Goal: Use online tool/utility: Use online tool/utility

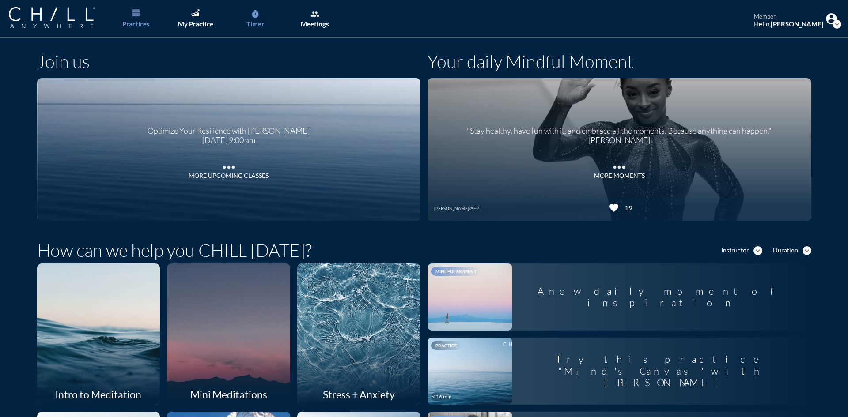
click at [250, 20] on div "Timer" at bounding box center [255, 24] width 18 height 8
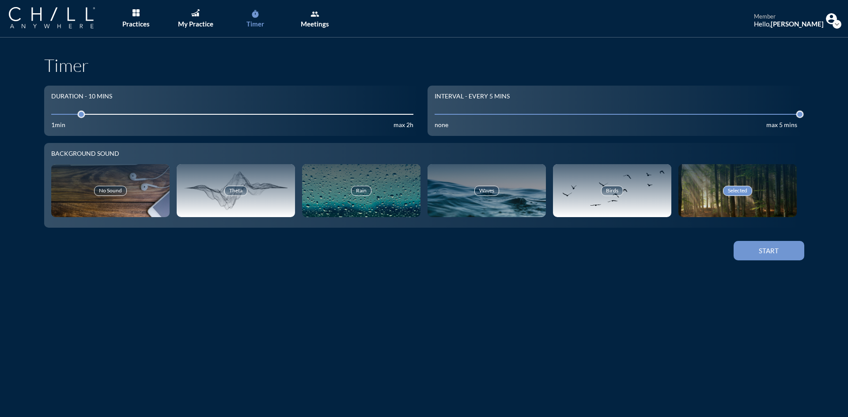
click at [149, 113] on input "10" at bounding box center [232, 114] width 363 height 8
click at [170, 111] on input "10" at bounding box center [232, 114] width 363 height 8
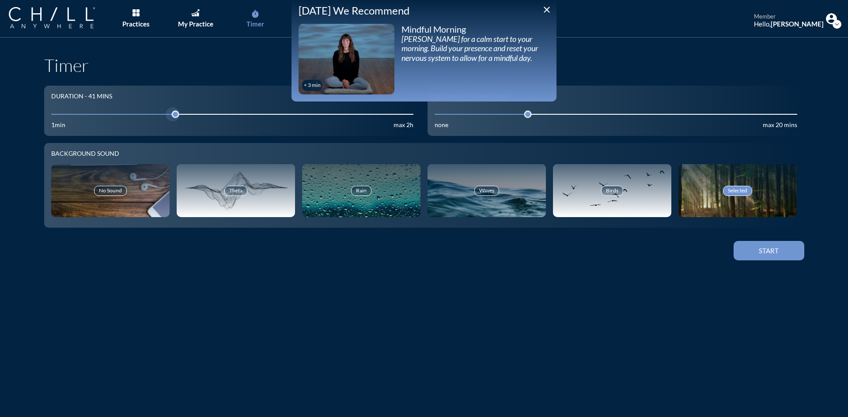
click at [187, 117] on input "10" at bounding box center [232, 114] width 363 height 8
drag, startPoint x: 187, startPoint y: 117, endPoint x: 181, endPoint y: 117, distance: 6.2
click at [181, 117] on input "10" at bounding box center [232, 114] width 363 height 8
click at [548, 12] on icon "close" at bounding box center [547, 9] width 11 height 11
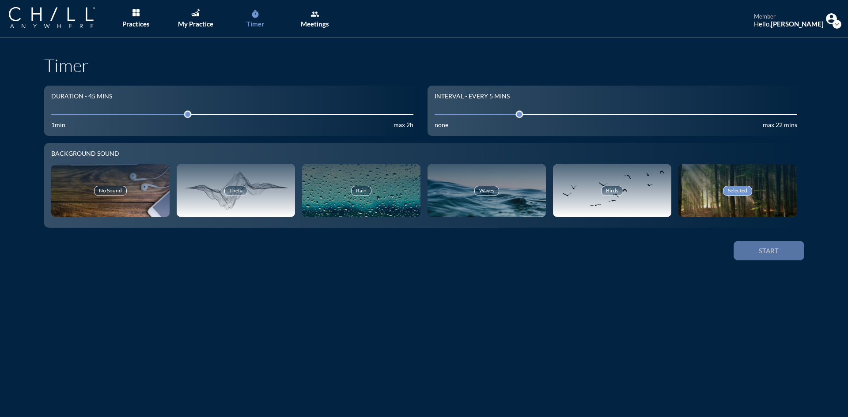
click at [784, 256] on button "Start" at bounding box center [769, 250] width 71 height 19
